Goal: Task Accomplishment & Management: Manage account settings

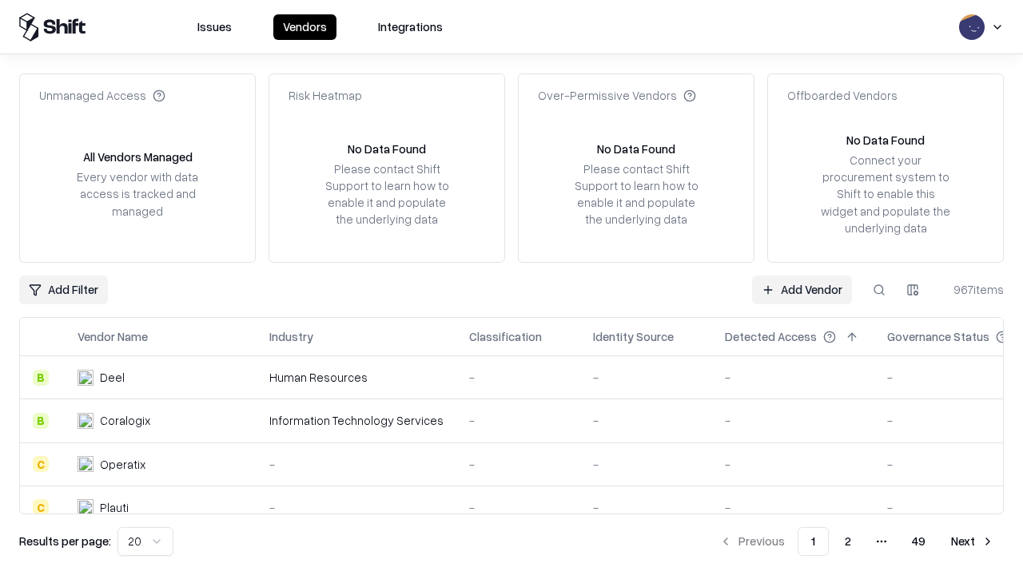
click at [802, 289] on link "Add Vendor" at bounding box center [802, 290] width 100 height 29
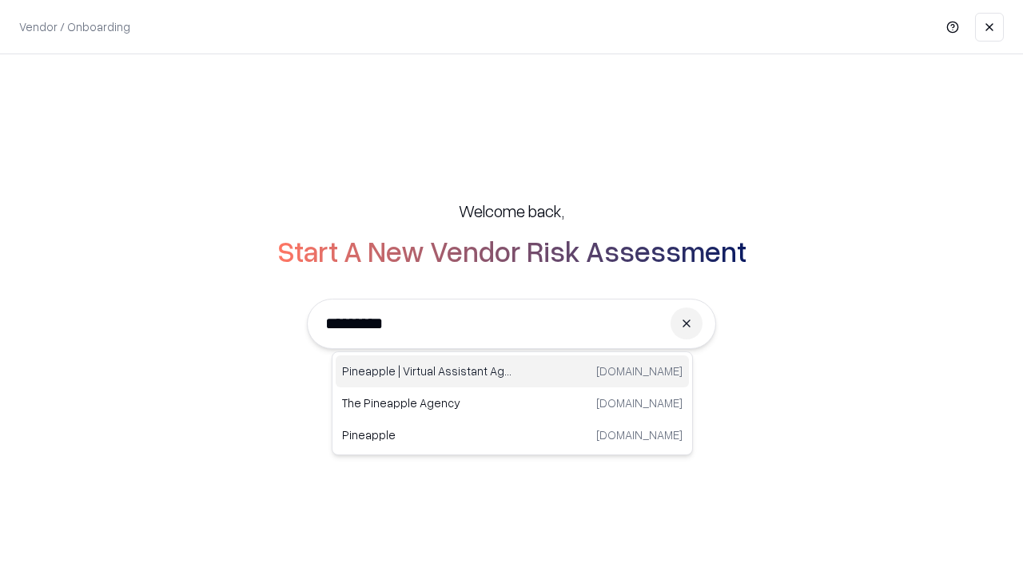
click at [512, 372] on div "Pineapple | Virtual Assistant Agency [DOMAIN_NAME]" at bounding box center [512, 372] width 353 height 32
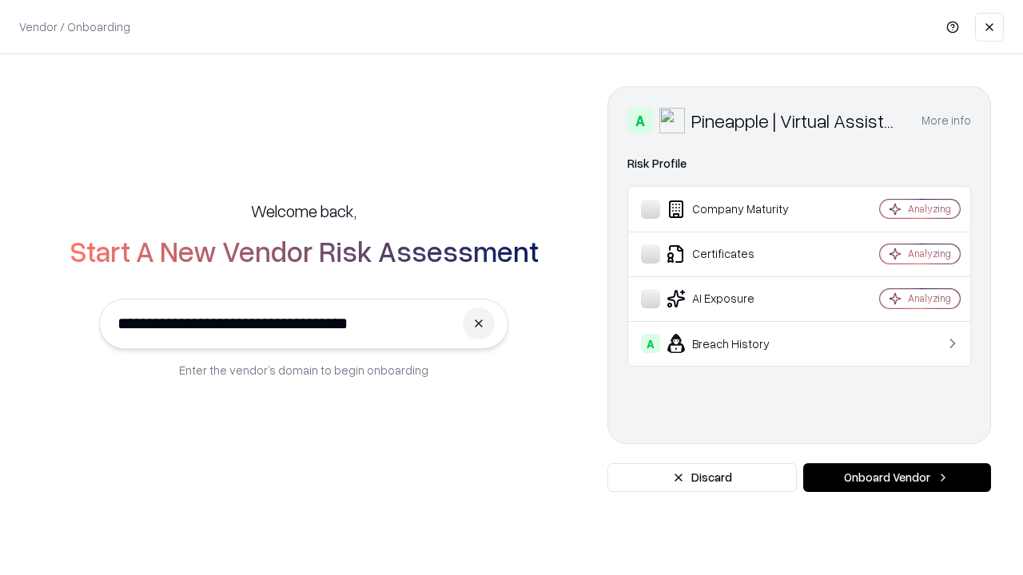
type input "**********"
click at [897, 478] on button "Onboard Vendor" at bounding box center [897, 477] width 188 height 29
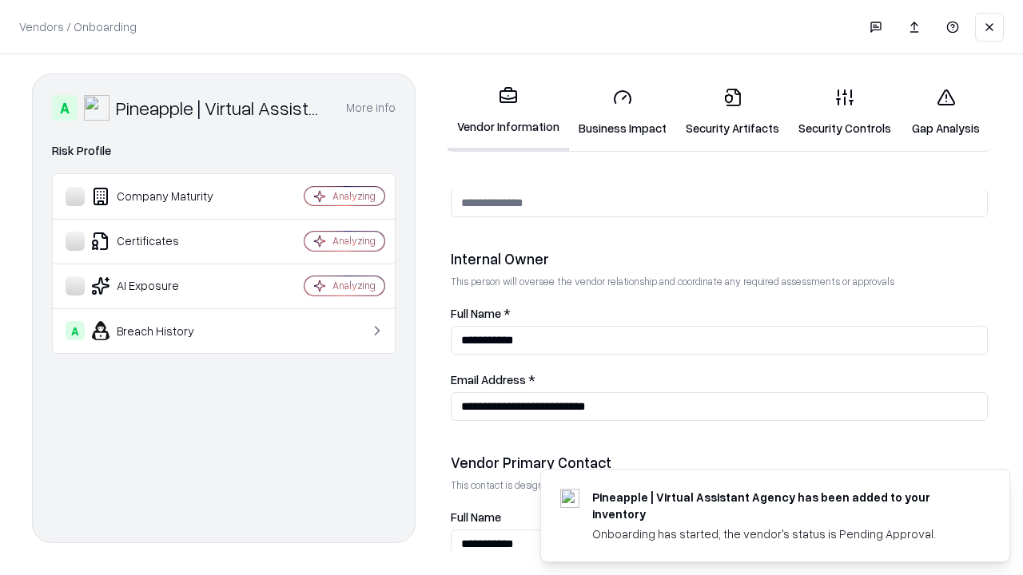
scroll to position [828, 0]
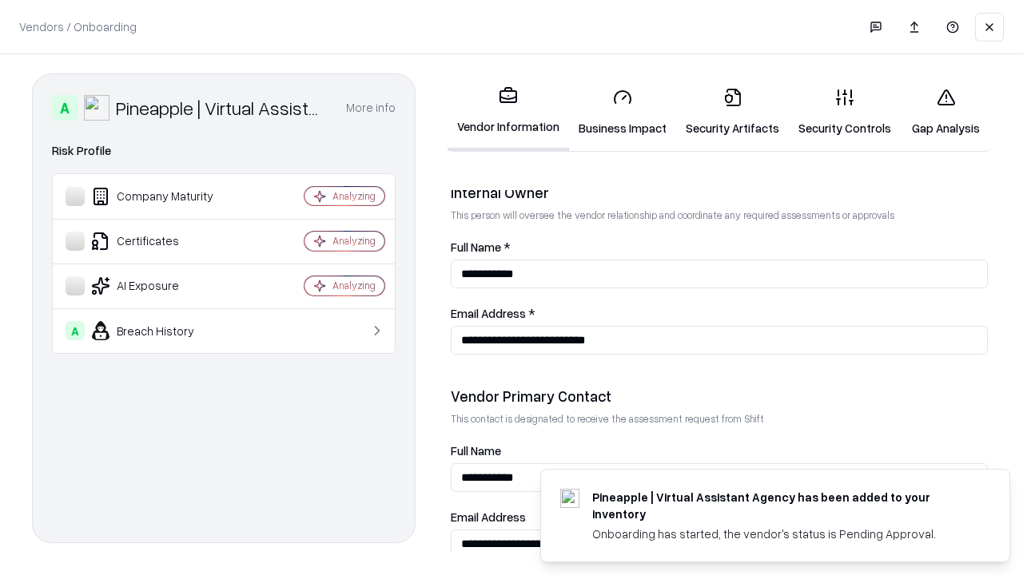
click at [623, 112] on link "Business Impact" at bounding box center [622, 112] width 107 height 74
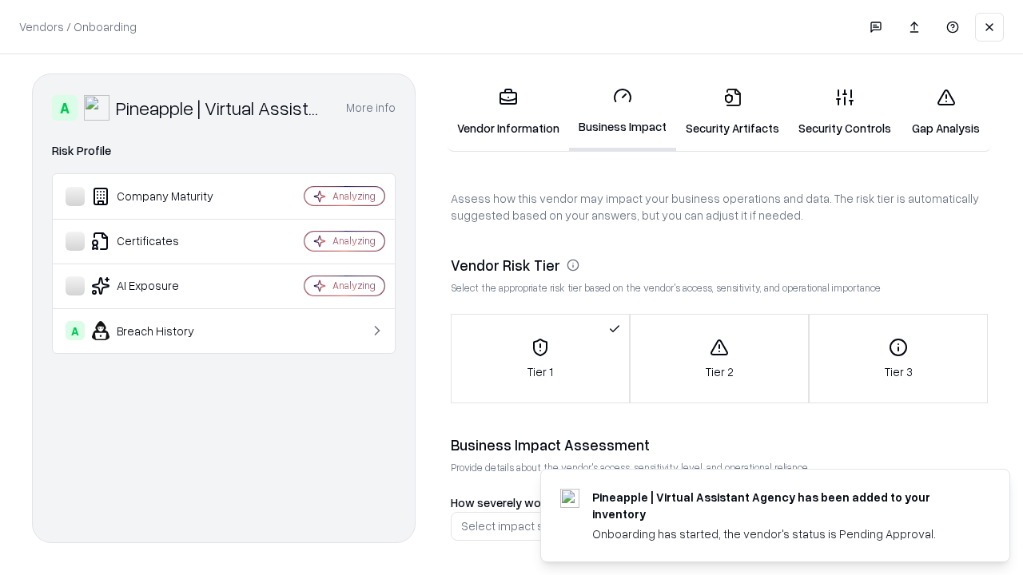
click at [945, 112] on link "Gap Analysis" at bounding box center [946, 112] width 90 height 74
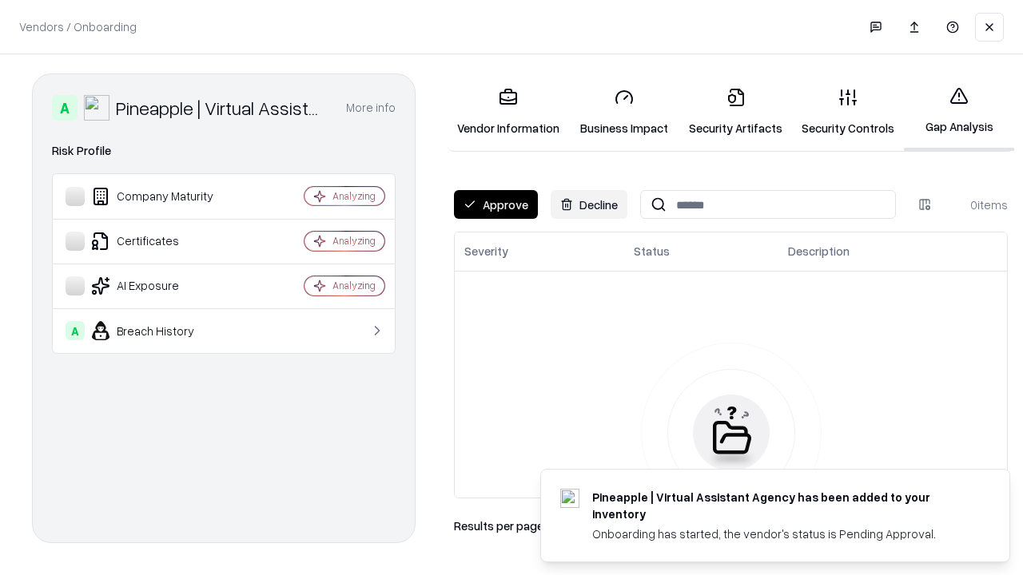
click at [495, 205] on button "Approve" at bounding box center [496, 204] width 84 height 29
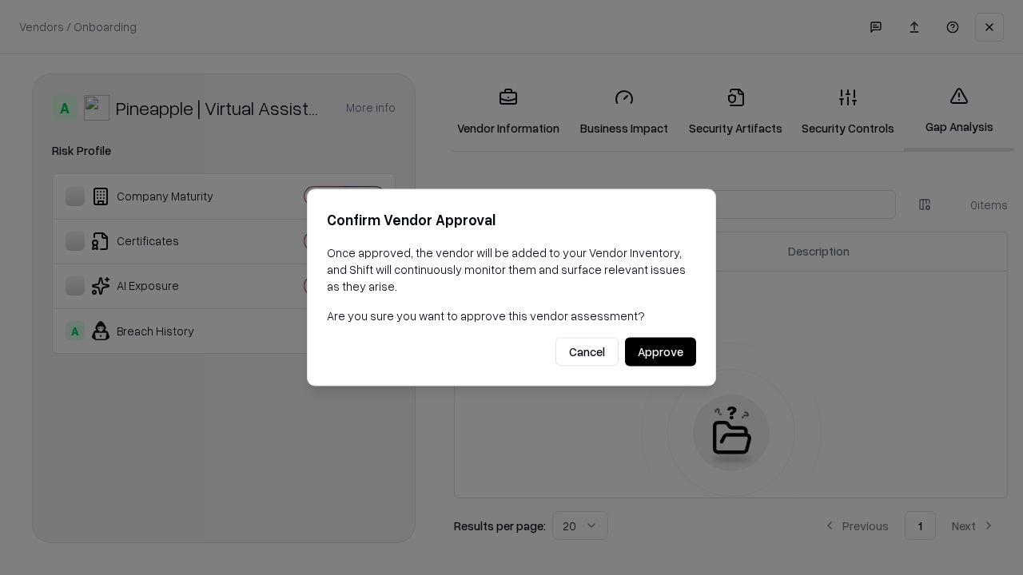
click at [660, 352] on button "Approve" at bounding box center [660, 352] width 71 height 29
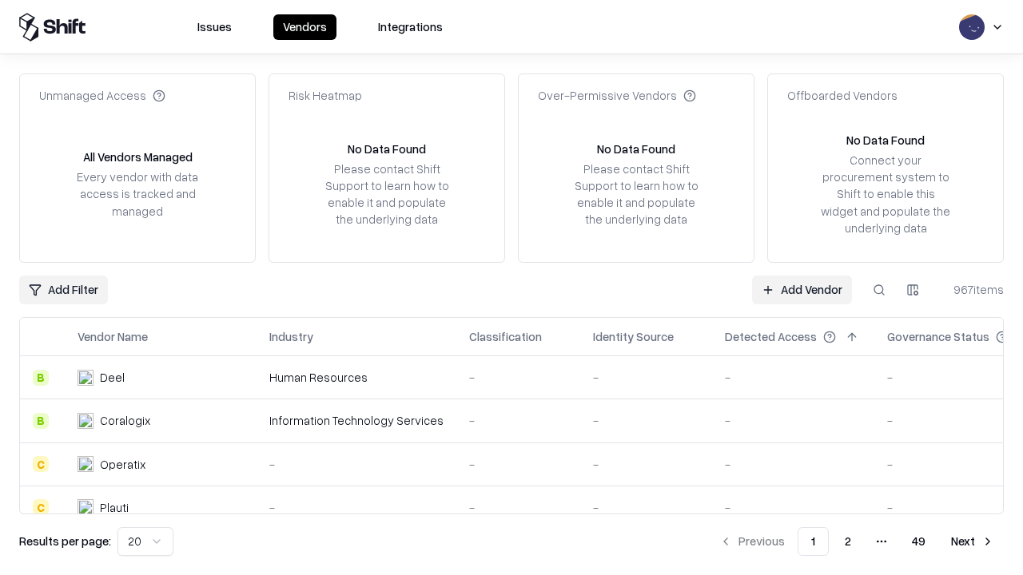
type input "**********"
click at [802, 289] on link "Add Vendor" at bounding box center [802, 290] width 100 height 29
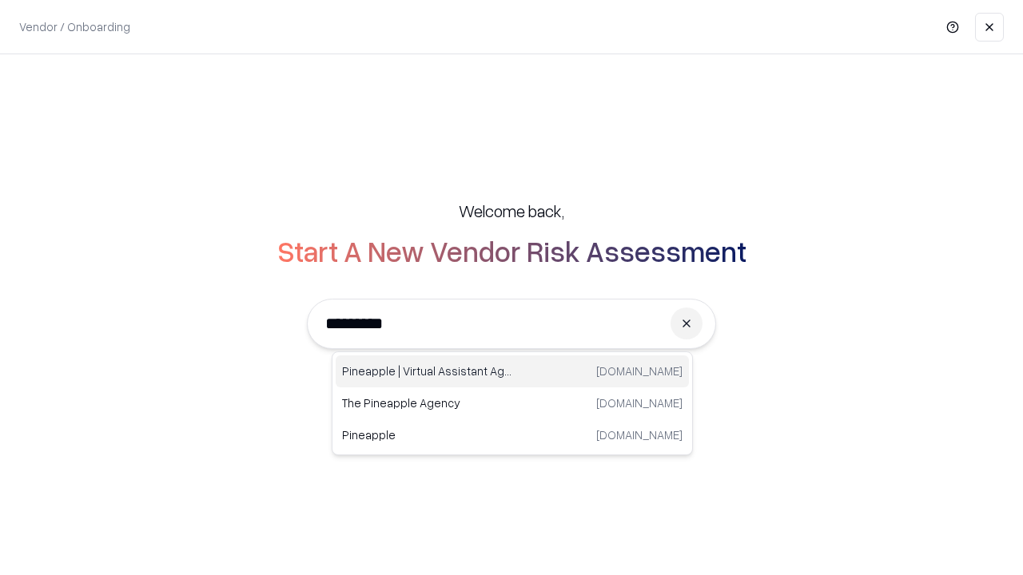
click at [512, 372] on div "Pineapple | Virtual Assistant Agency [DOMAIN_NAME]" at bounding box center [512, 372] width 353 height 32
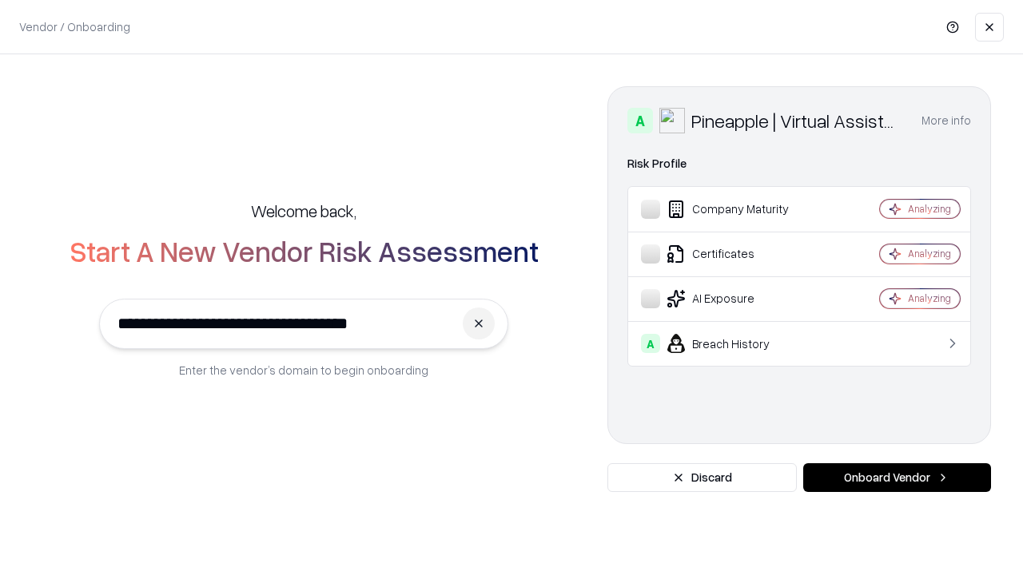
type input "**********"
click at [897, 478] on button "Onboard Vendor" at bounding box center [897, 477] width 188 height 29
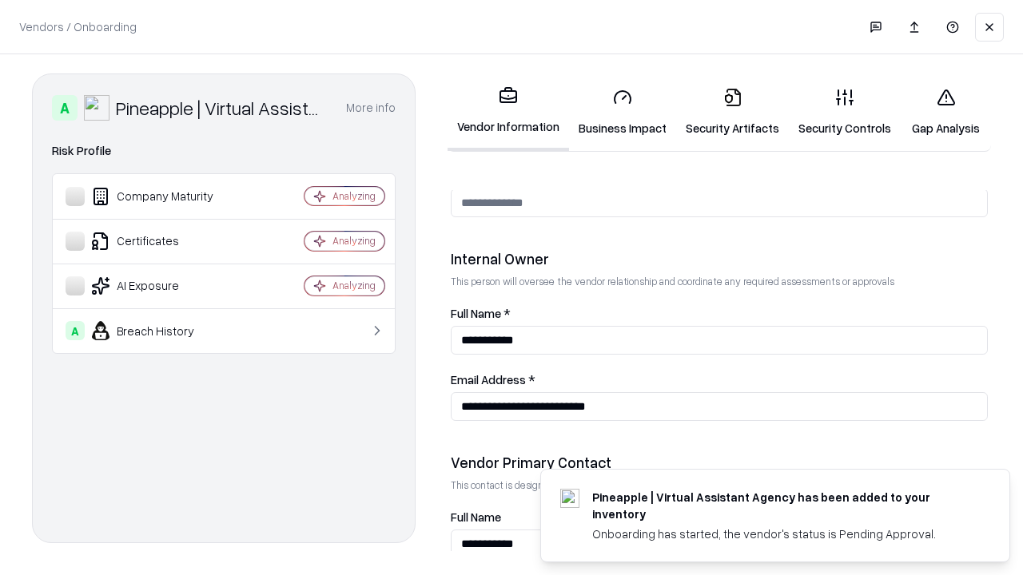
scroll to position [828, 0]
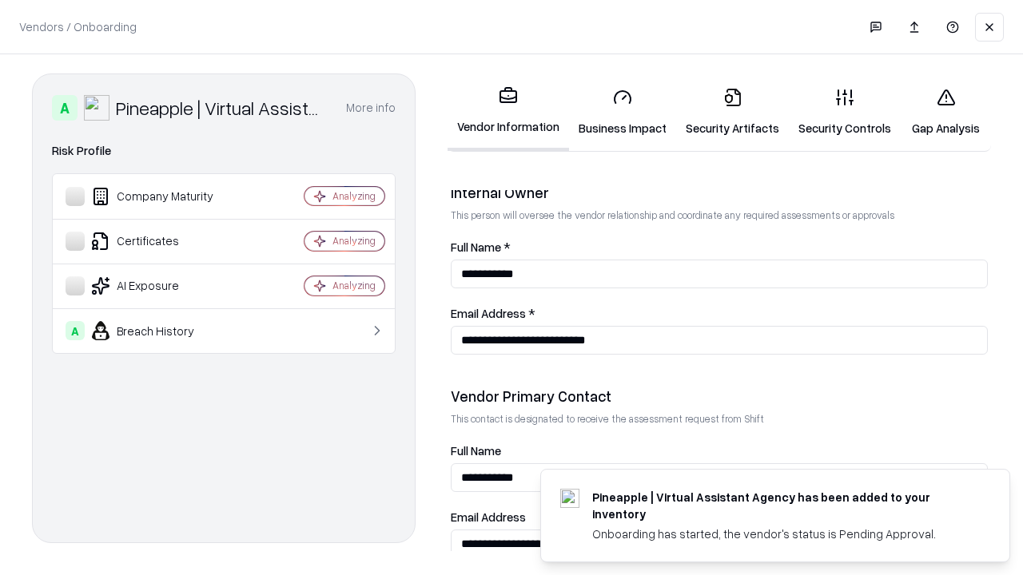
click at [945, 112] on link "Gap Analysis" at bounding box center [946, 112] width 90 height 74
